Goal: Task Accomplishment & Management: Use online tool/utility

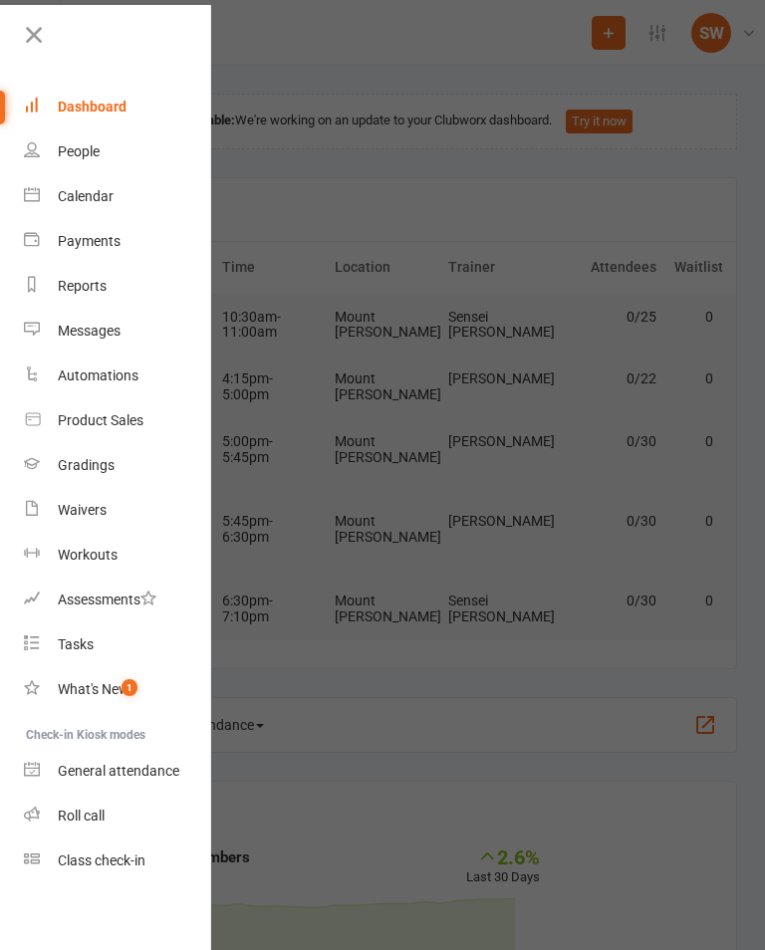
click at [126, 854] on div "Class check-in" at bounding box center [102, 860] width 88 height 16
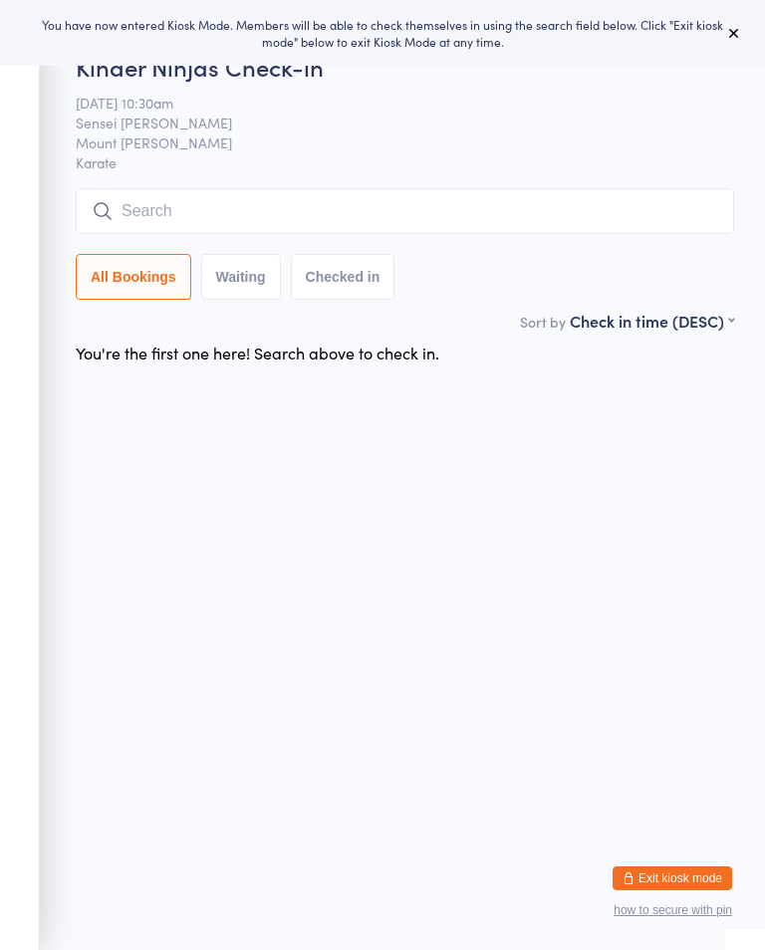
click at [762, 6] on div "You have now entered Kiosk Mode. Members will be able to check themselves in us…" at bounding box center [382, 33] width 765 height 66
click at [742, 38] on button at bounding box center [734, 33] width 24 height 24
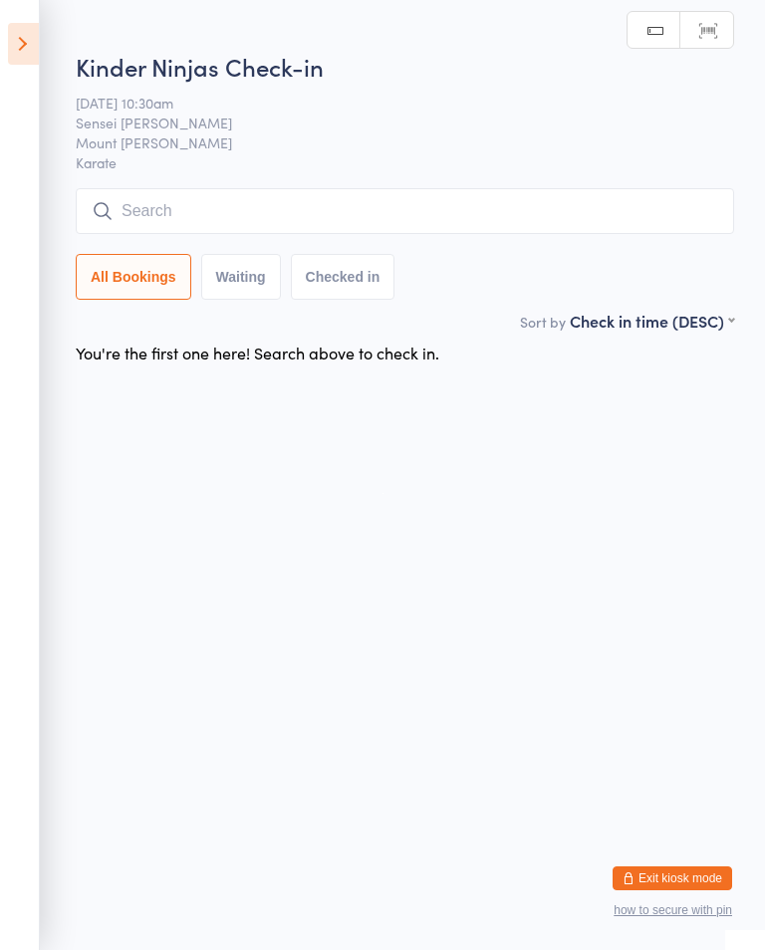
click at [36, 52] on icon at bounding box center [23, 44] width 31 height 42
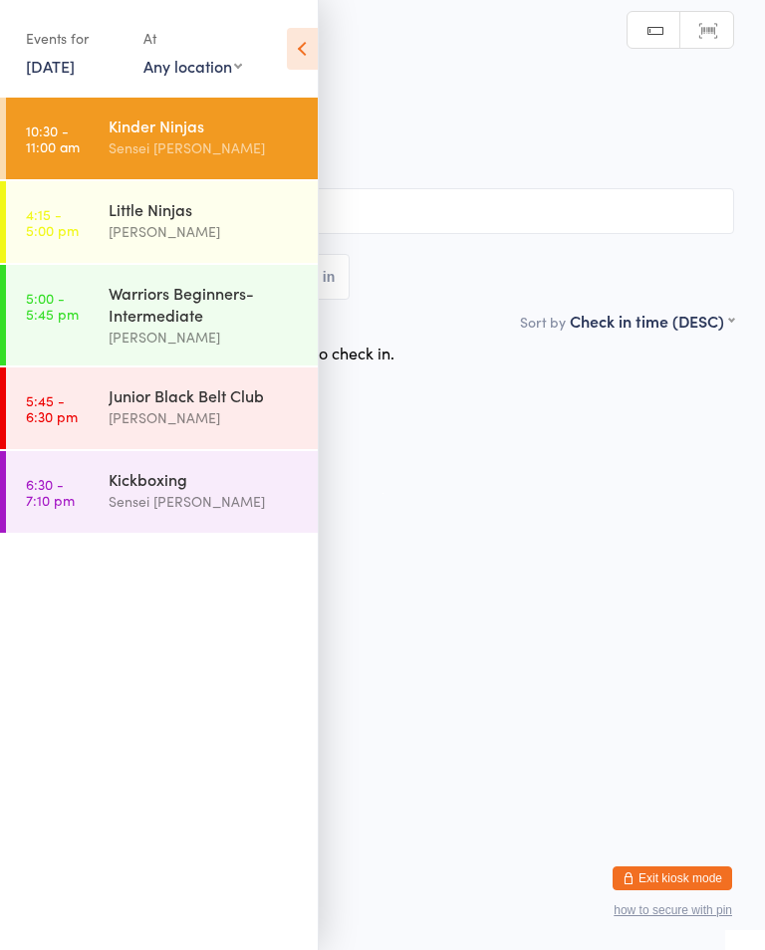
click at [299, 69] on icon at bounding box center [302, 49] width 31 height 42
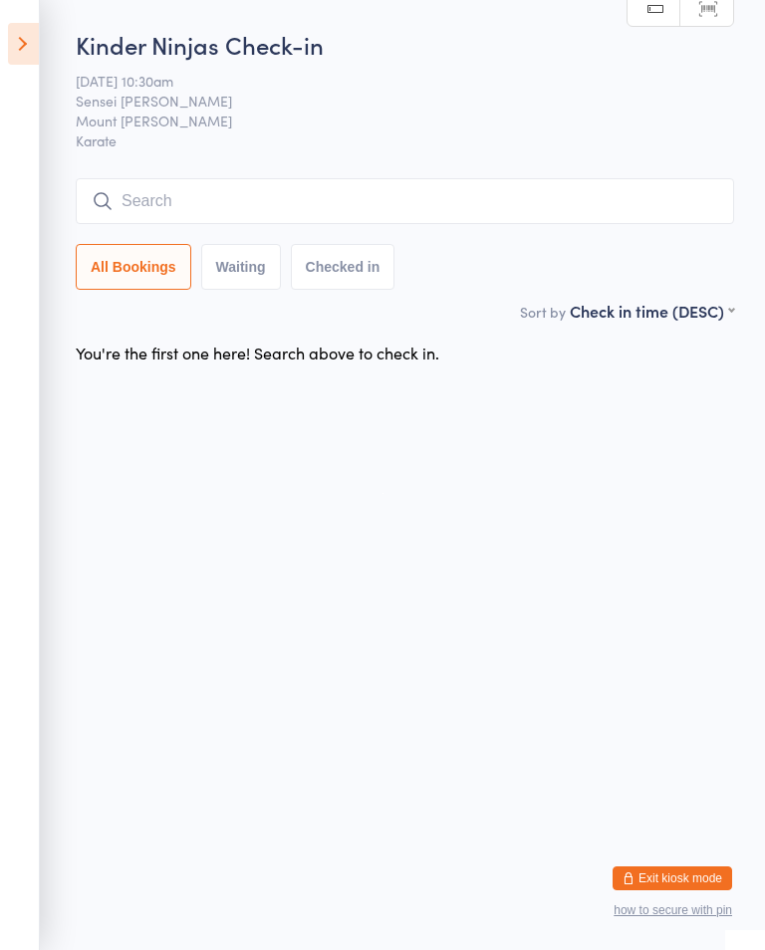
click at [519, 207] on input "search" at bounding box center [405, 201] width 658 height 46
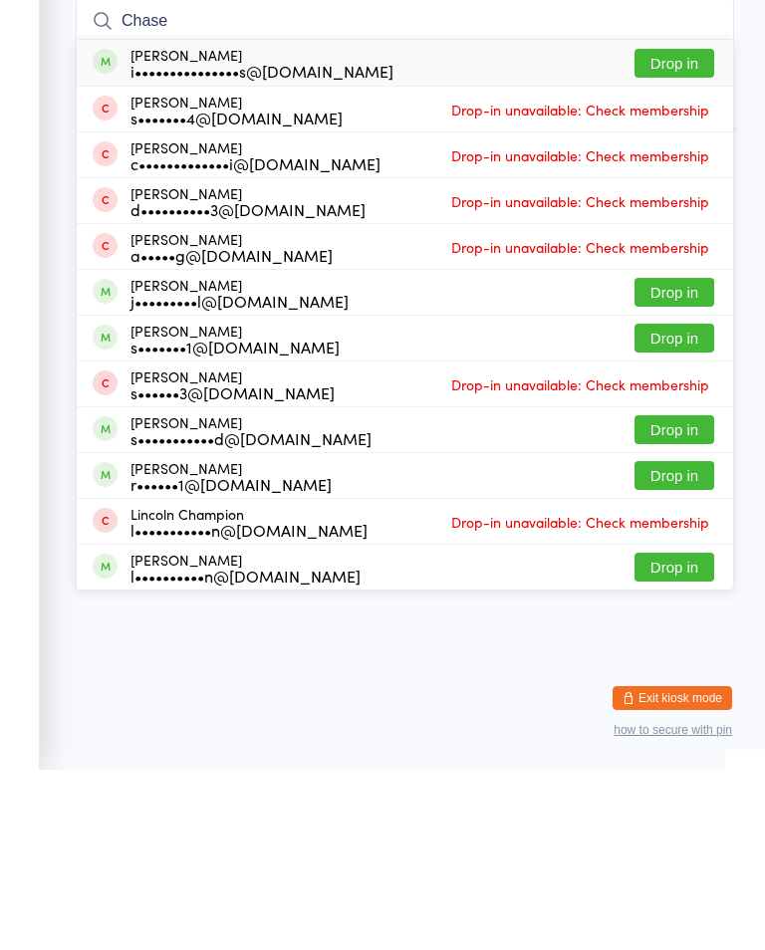
type input "Chase"
click at [704, 229] on button "Drop in" at bounding box center [674, 243] width 80 height 29
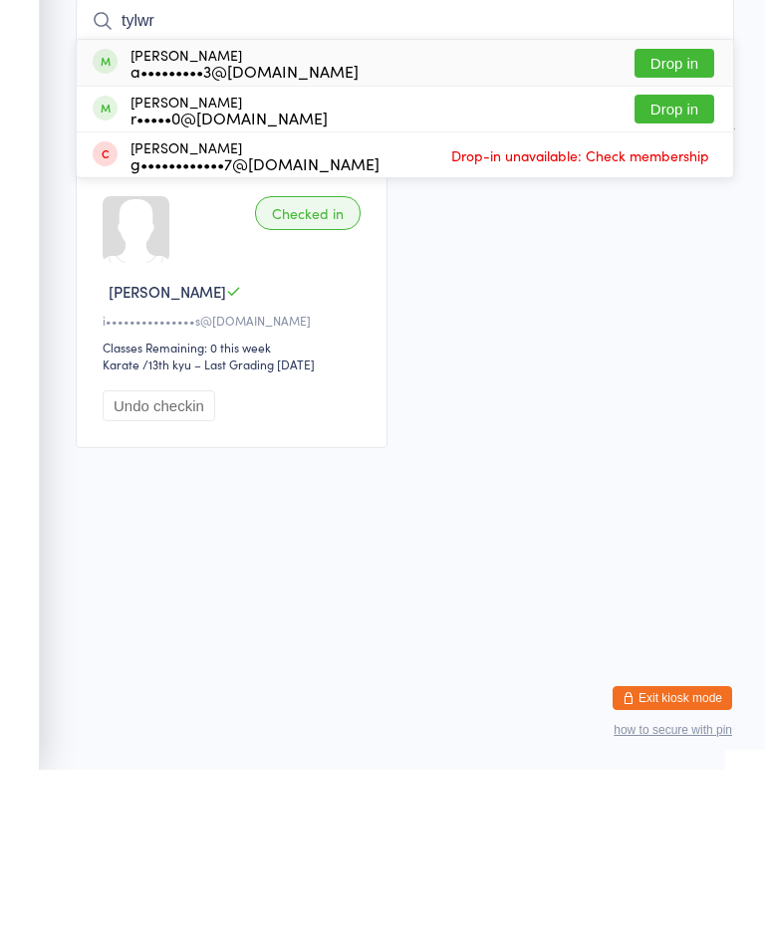
type input "tylwr"
click at [696, 229] on button "Drop in" at bounding box center [674, 243] width 80 height 29
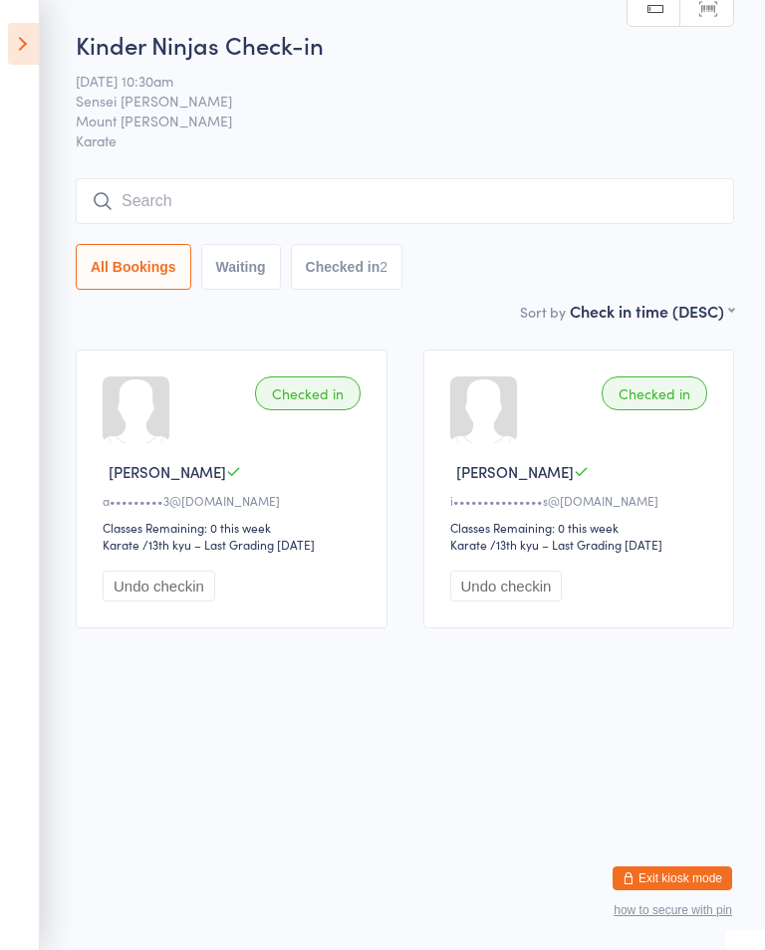
click at [542, 202] on input "search" at bounding box center [405, 201] width 658 height 46
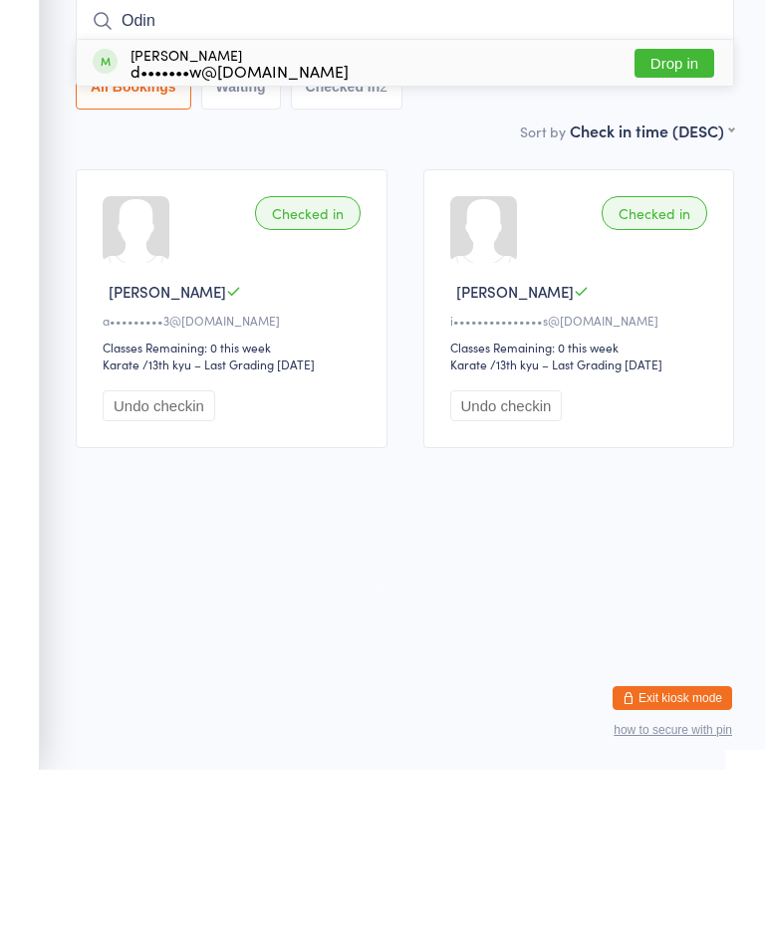
type input "Odin"
click at [696, 229] on button "Drop in" at bounding box center [674, 243] width 80 height 29
